Goal: Transaction & Acquisition: Download file/media

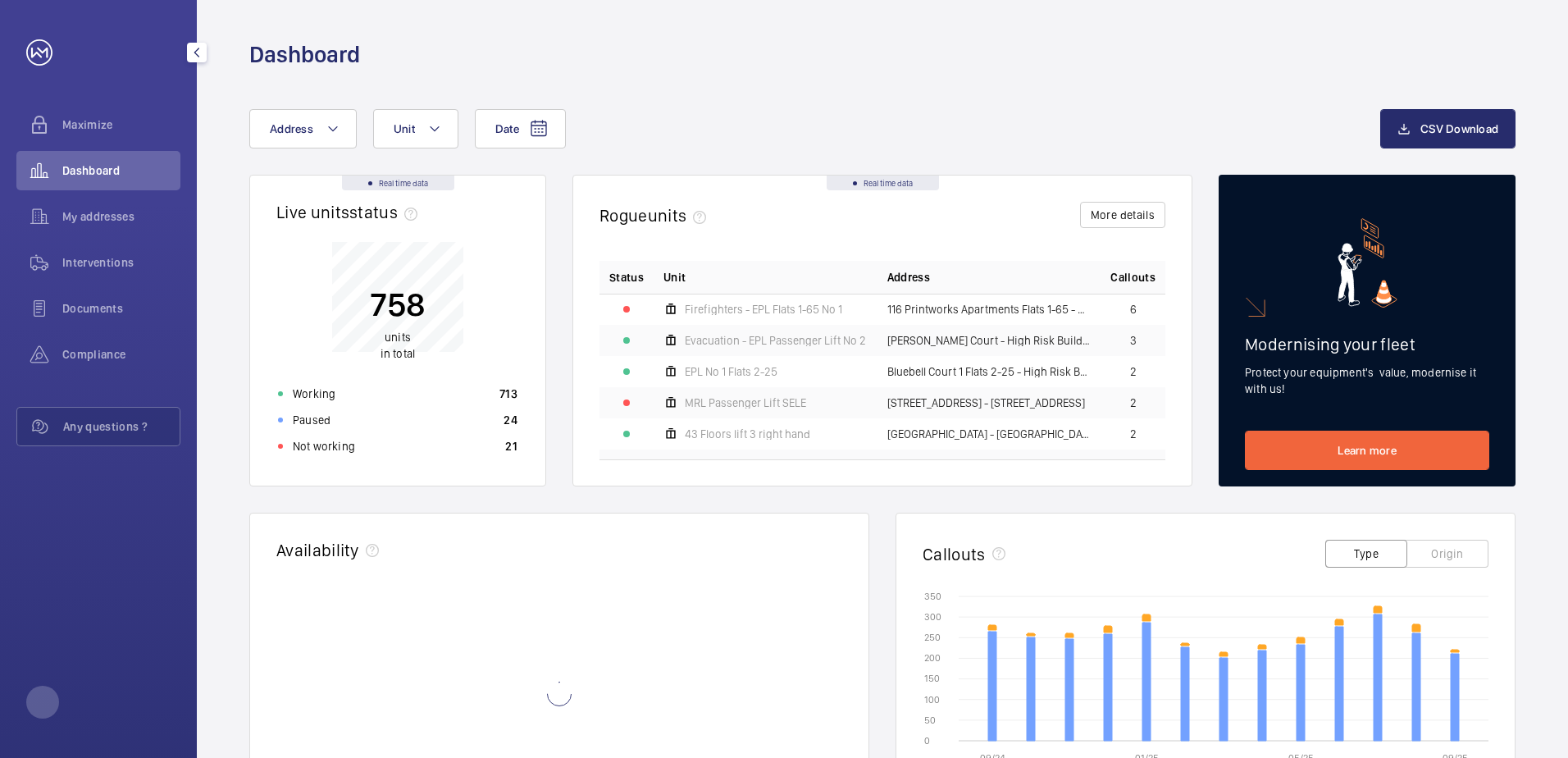
click at [124, 209] on span "My addresses" at bounding box center [121, 216] width 118 height 16
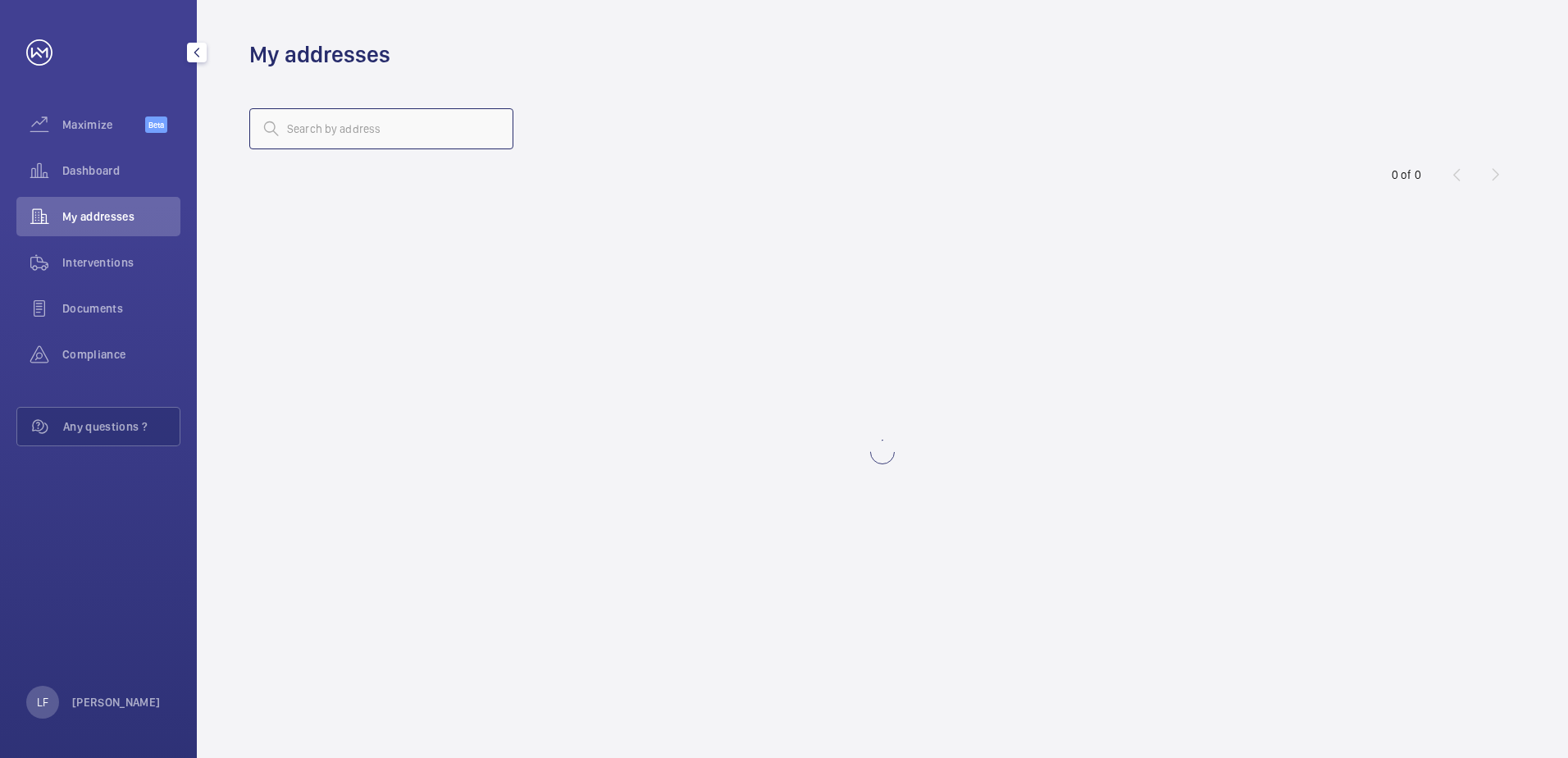
click at [335, 140] on input "text" at bounding box center [382, 128] width 264 height 41
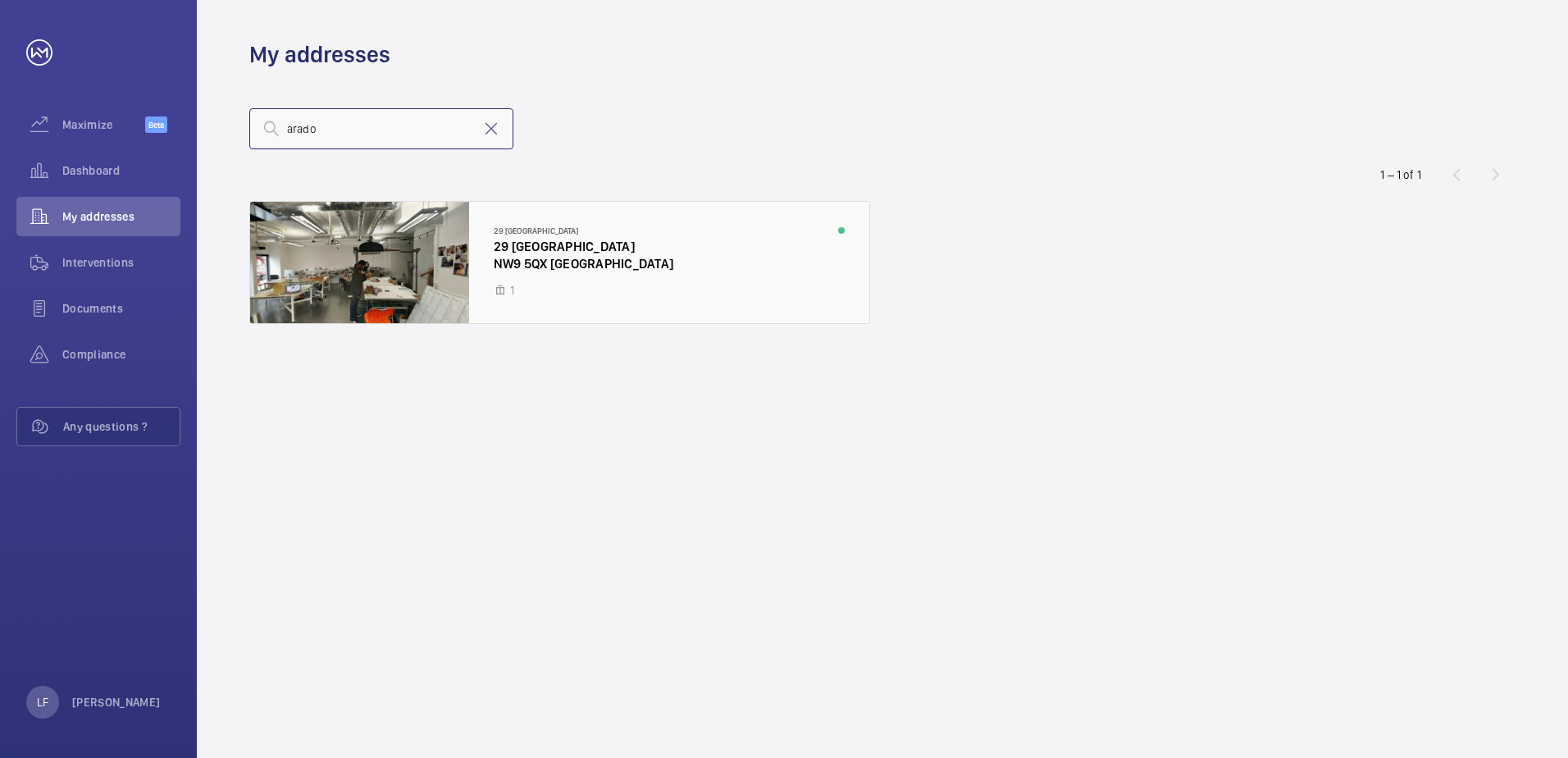
type input "arado"
click at [550, 267] on div at bounding box center [560, 263] width 619 height 122
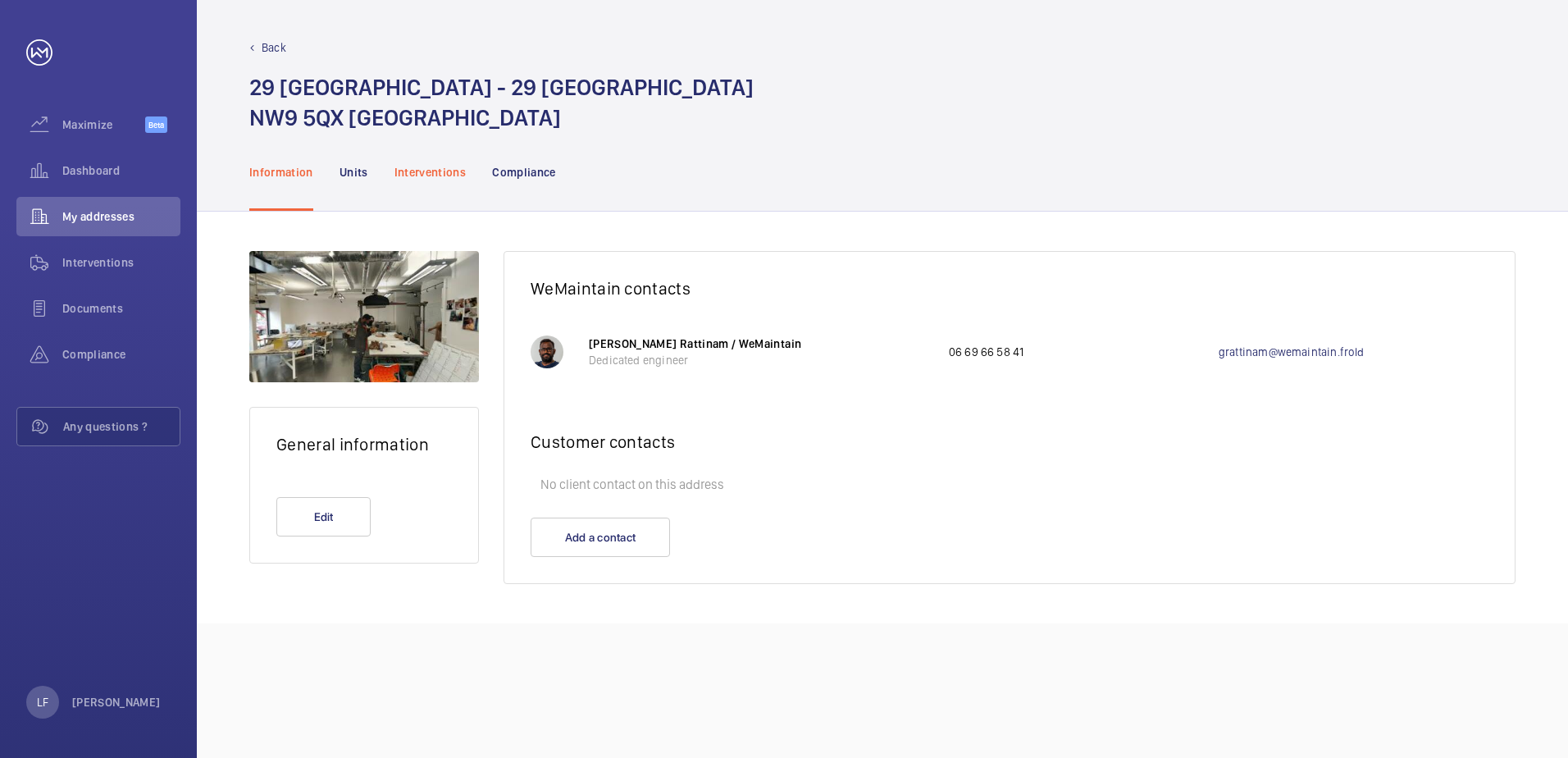
click at [442, 176] on p "Interventions" at bounding box center [431, 172] width 73 height 16
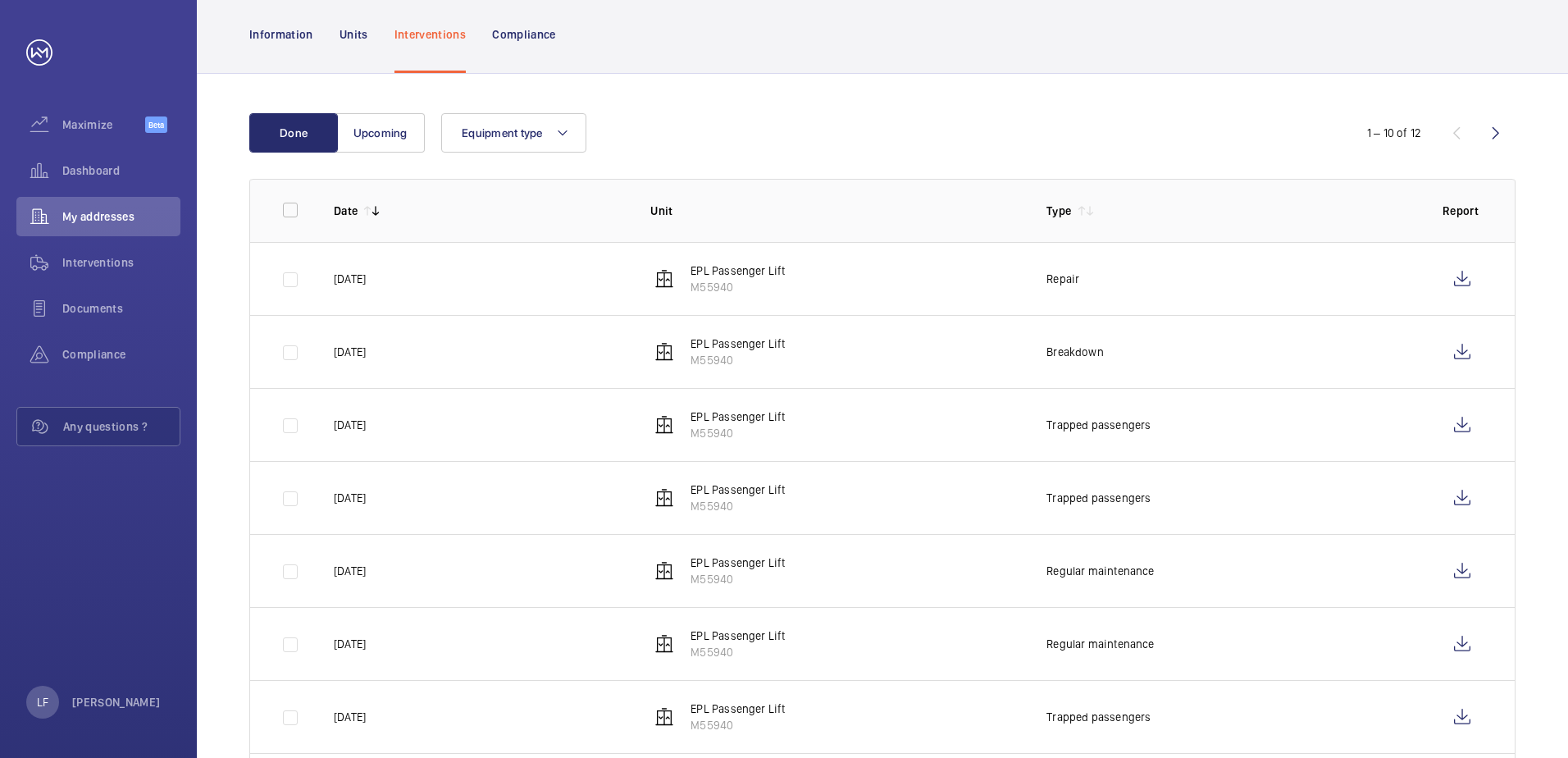
scroll to position [164, 0]
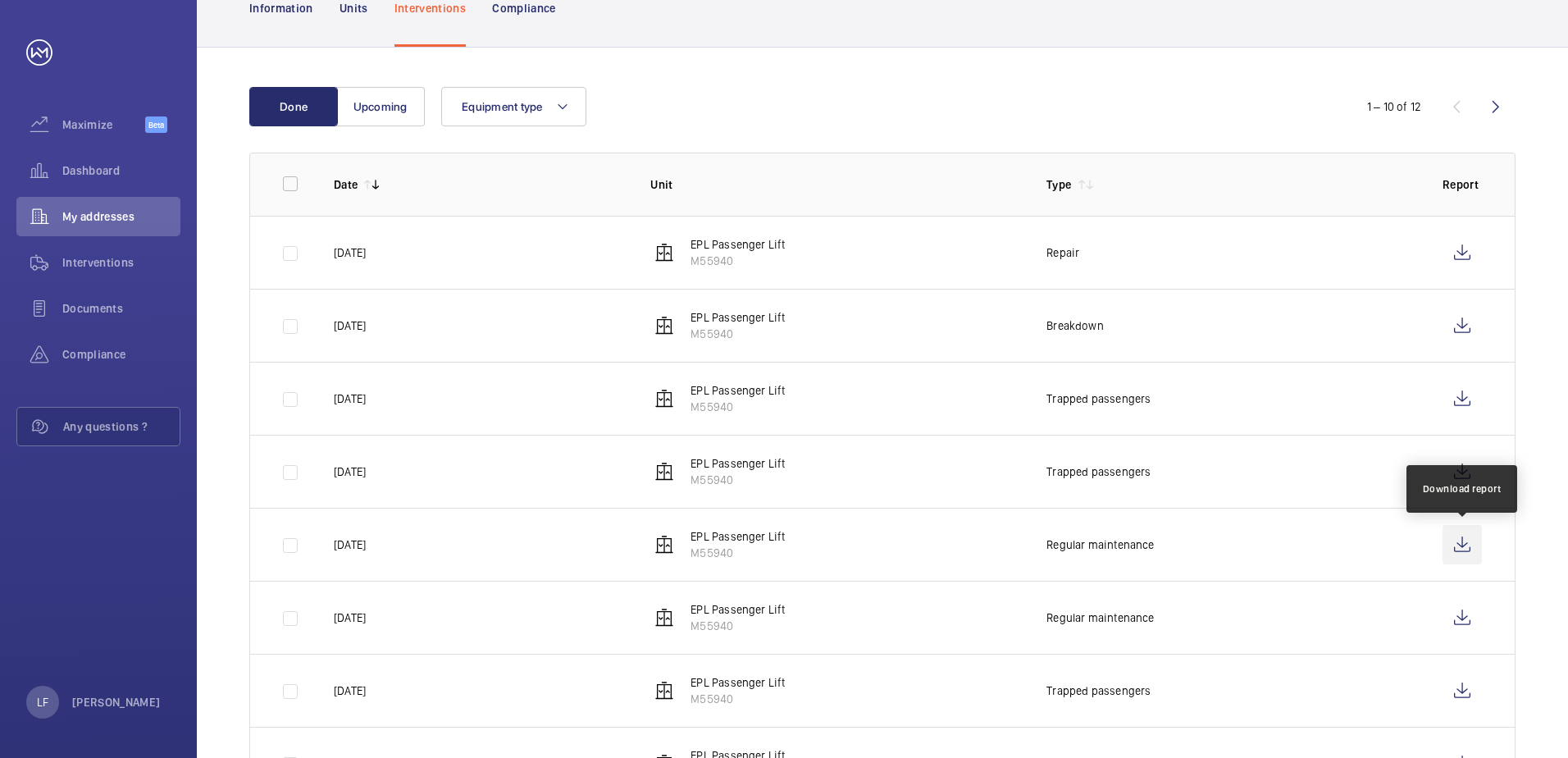
click at [1465, 542] on wm-front-icon-button at bounding box center [1463, 545] width 40 height 40
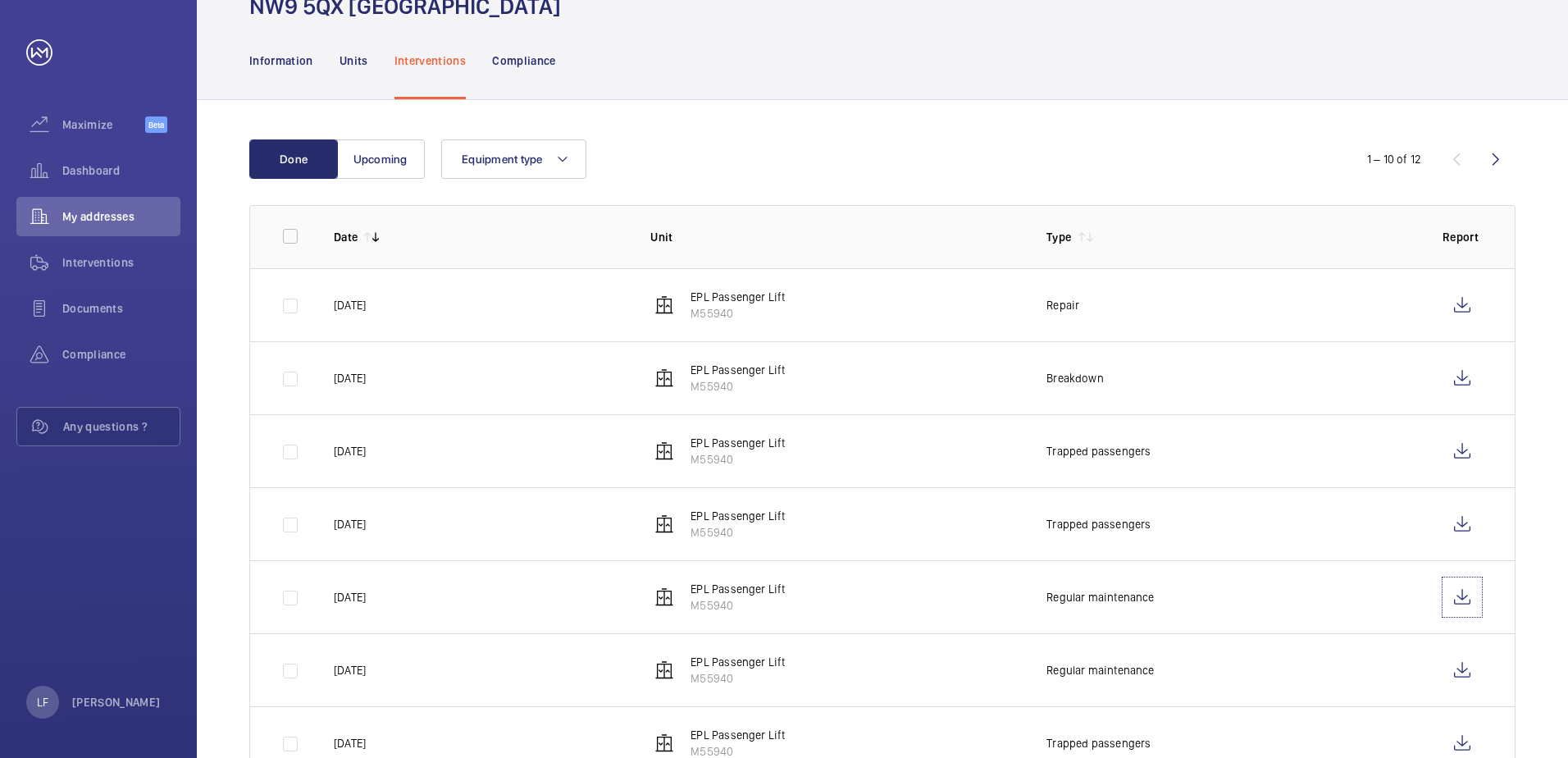
scroll to position [82, 0]
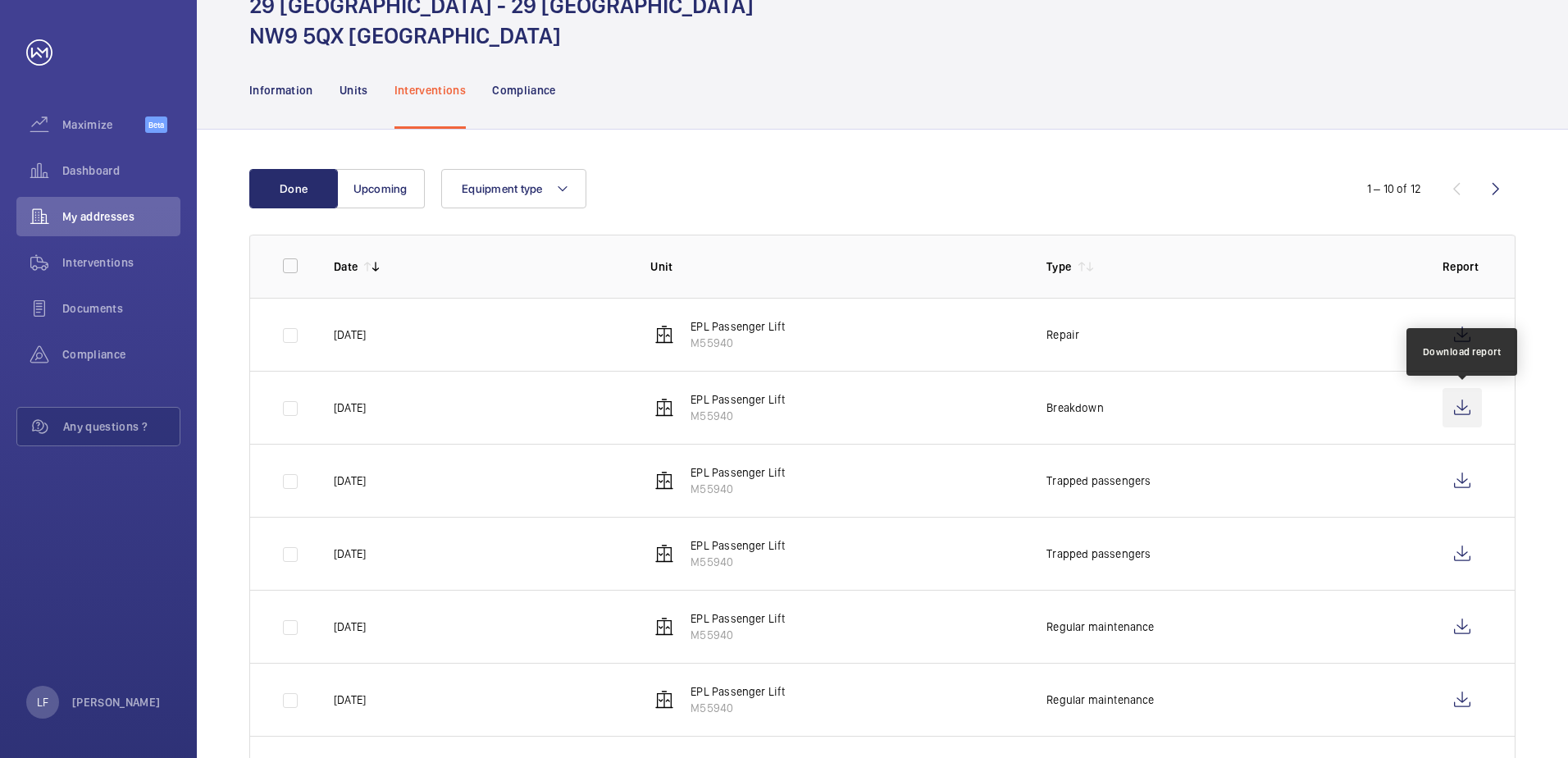
click at [1470, 413] on wm-front-icon-button at bounding box center [1463, 408] width 40 height 40
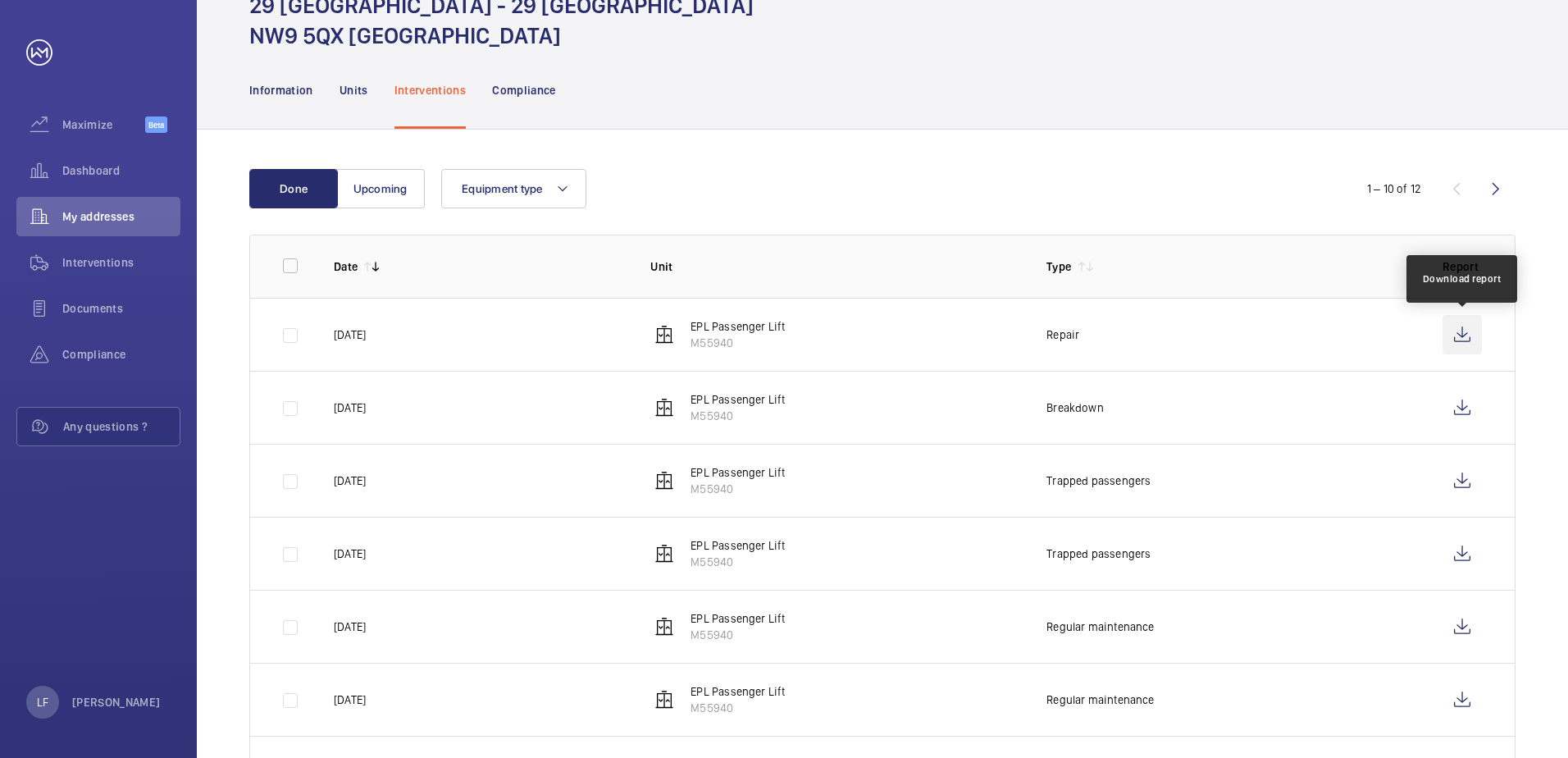
click at [1451, 334] on wm-front-icon-button at bounding box center [1463, 335] width 40 height 40
click at [1451, 332] on wm-front-icon-button at bounding box center [1463, 335] width 40 height 40
